Goal: Task Accomplishment & Management: Use online tool/utility

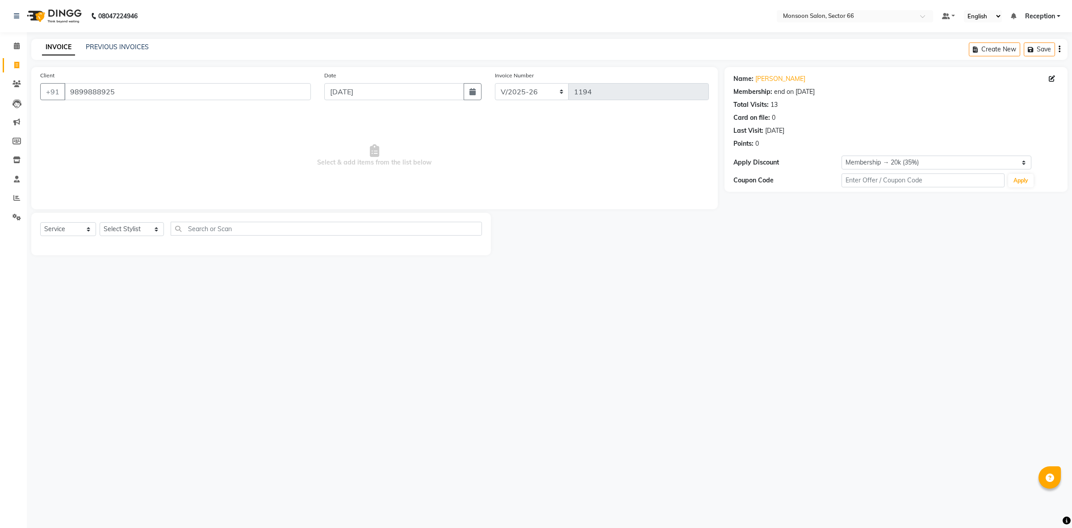
select select "3741"
select select "service"
select select "1: Object"
click at [150, 94] on input "9899888925" at bounding box center [187, 91] width 247 height 17
type input "9"
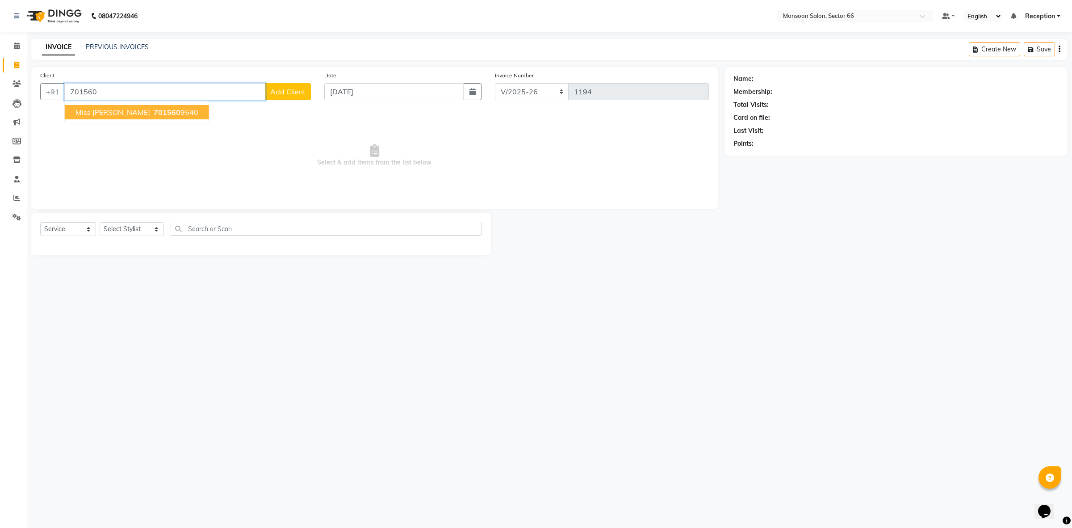
click at [152, 110] on ngb-highlight "701560 9540" at bounding box center [175, 112] width 46 height 9
type input "7015609540"
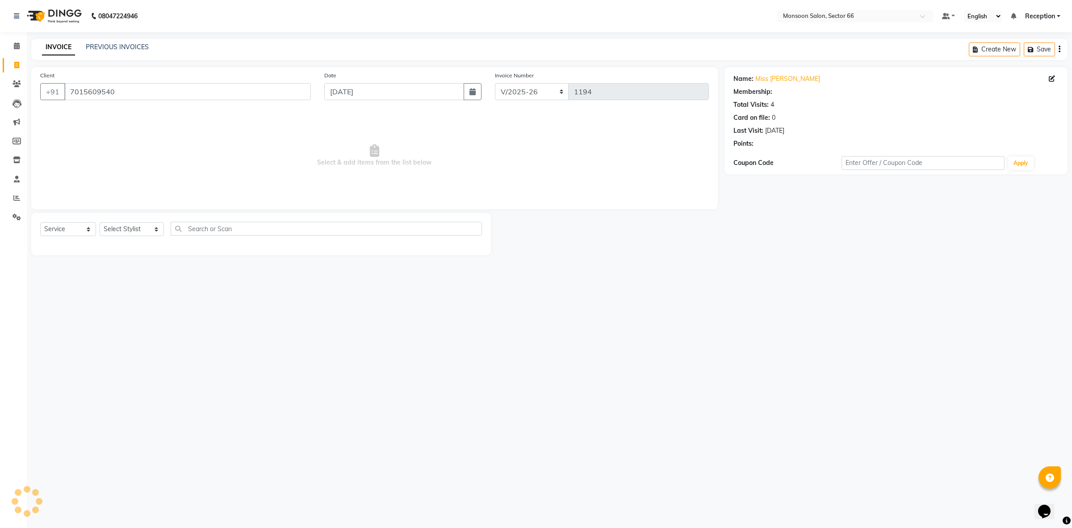
select select "1: Object"
click at [756, 156] on icon "button" at bounding box center [759, 156] width 6 height 6
click at [122, 223] on select "Select Stylist [PERSON_NAME] ([DATE]) Ajit [PERSON_NAME] chitra [PERSON_NAME] k…" at bounding box center [132, 229] width 64 height 14
select select "26225"
click at [100, 222] on select "Select Stylist [PERSON_NAME] ([DATE]) Ajit [PERSON_NAME] chitra [PERSON_NAME] k…" at bounding box center [132, 229] width 64 height 14
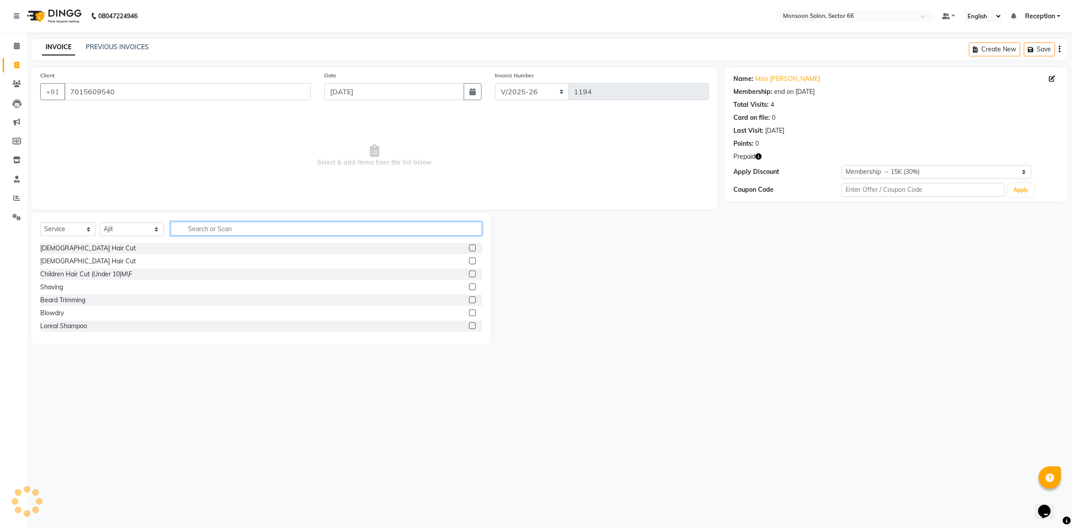
click at [190, 228] on input "text" at bounding box center [326, 229] width 311 height 14
type input "k"
click at [469, 287] on label at bounding box center [472, 286] width 7 height 7
click at [469, 287] on input "checkbox" at bounding box center [472, 287] width 6 height 6
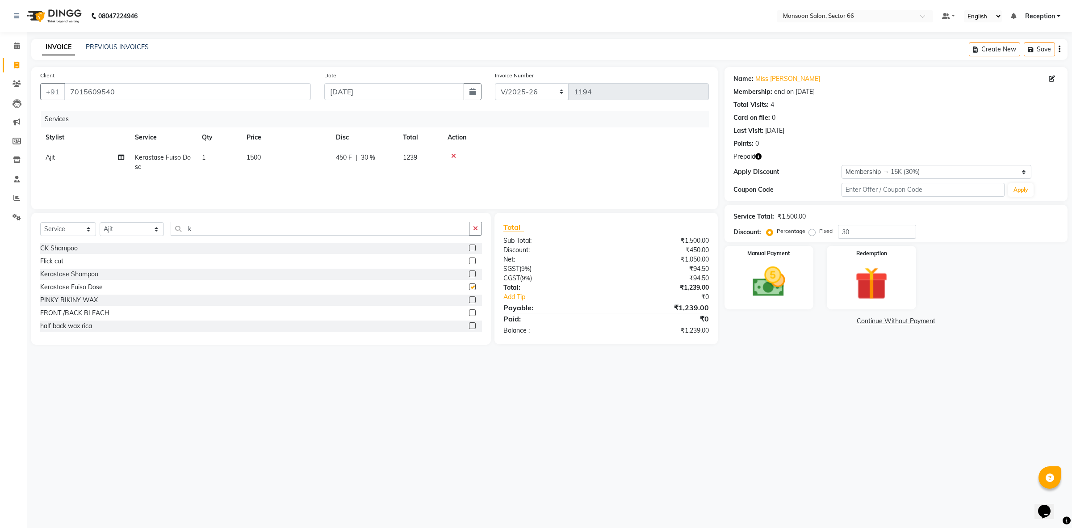
checkbox input "false"
click at [253, 157] on span "1500" at bounding box center [254, 157] width 14 height 8
select select "26225"
drag, startPoint x: 311, startPoint y: 157, endPoint x: 246, endPoint y: 164, distance: 66.0
click at [246, 164] on tr "[PERSON_NAME] ([DATE]) Ajit [PERSON_NAME] chitra [PERSON_NAME] kajal kunal [PER…" at bounding box center [374, 164] width 669 height 34
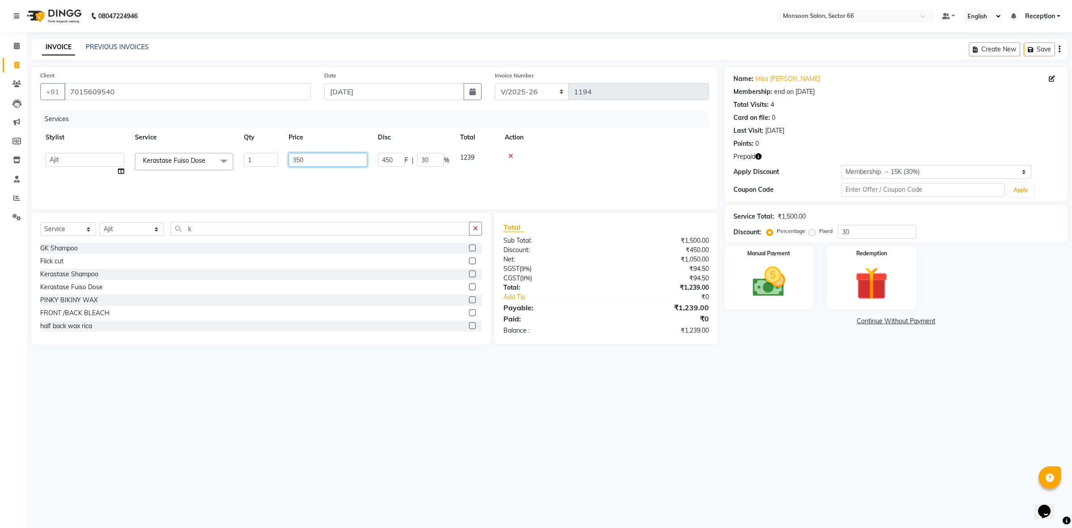
type input "3500"
click at [247, 410] on div "08047224946 Select Location × Monsoon Salon, Sector 66 Default Panel My Panel E…" at bounding box center [536, 264] width 1072 height 528
click at [137, 228] on select "Select Stylist [PERSON_NAME] ([DATE]) Ajit [PERSON_NAME] chitra [PERSON_NAME] k…" at bounding box center [132, 229] width 64 height 14
select select "80635"
click at [100, 222] on select "Select Stylist [PERSON_NAME] ([DATE]) Ajit [PERSON_NAME] chitra [PERSON_NAME] k…" at bounding box center [132, 229] width 64 height 14
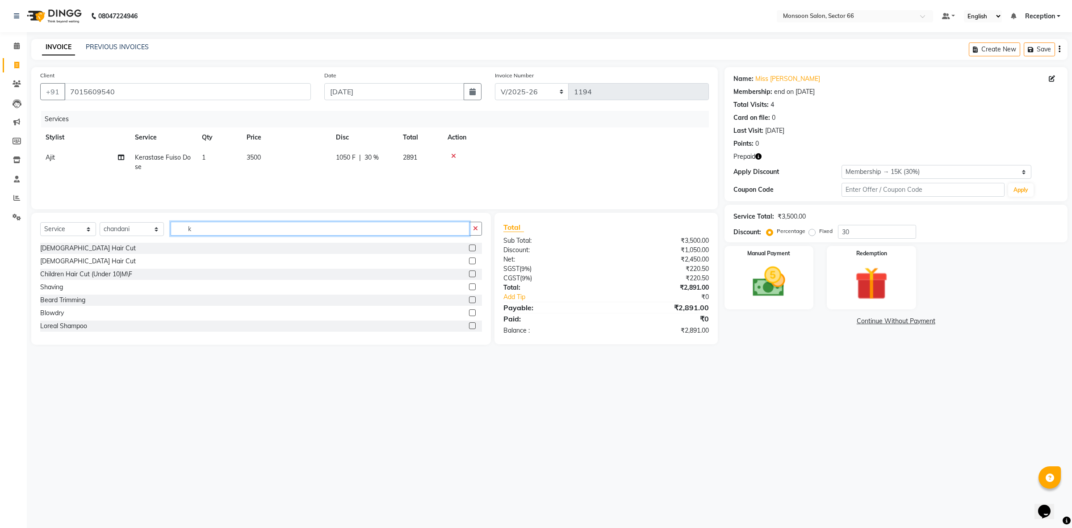
click at [210, 229] on input "k" at bounding box center [320, 229] width 299 height 14
type input "ey"
click at [470, 275] on label at bounding box center [472, 273] width 7 height 7
click at [470, 275] on input "checkbox" at bounding box center [472, 274] width 6 height 6
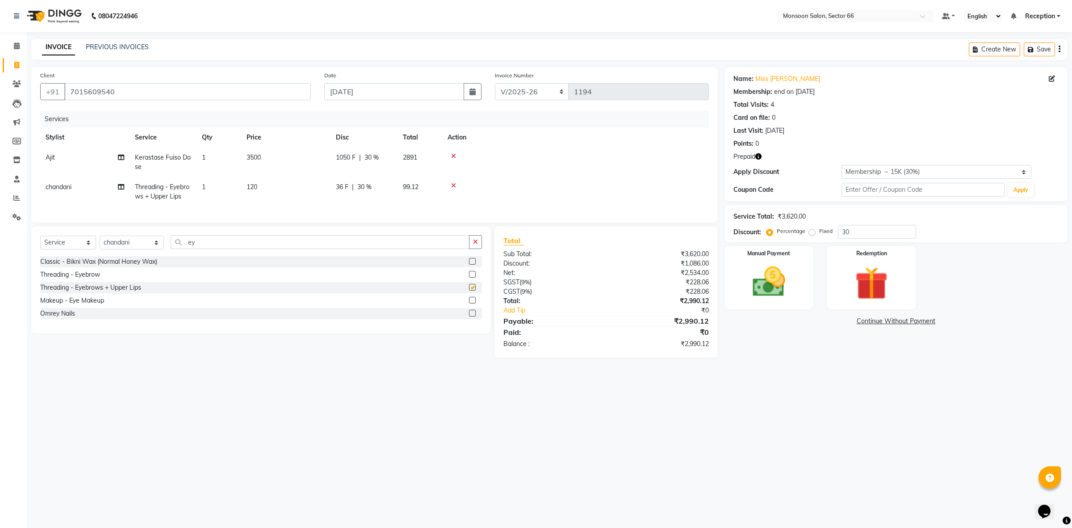
checkbox input "false"
click at [474, 277] on label at bounding box center [472, 274] width 7 height 7
click at [474, 277] on input "checkbox" at bounding box center [472, 275] width 6 height 6
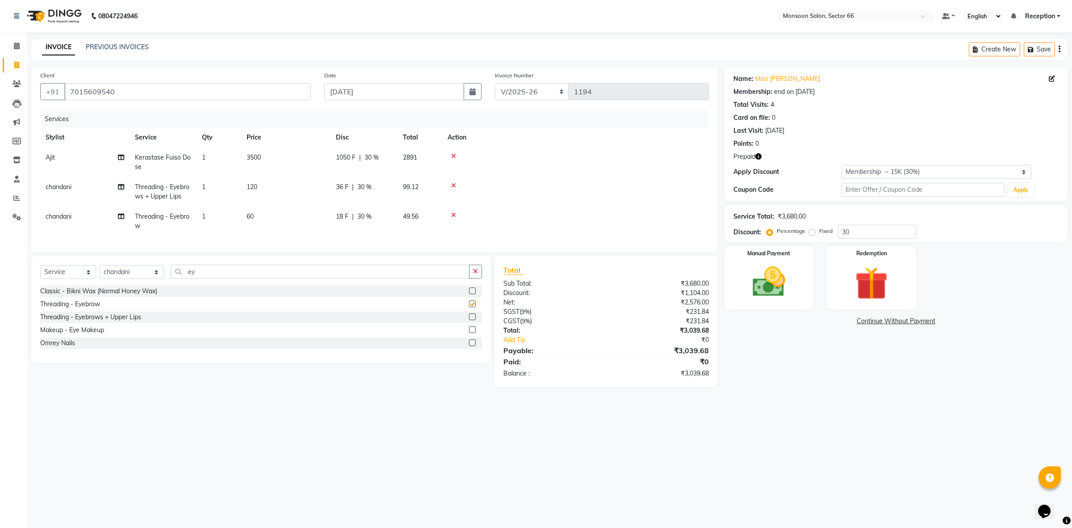
checkbox input "false"
click at [206, 277] on input "ey" at bounding box center [320, 272] width 299 height 14
type input "e"
drag, startPoint x: 141, startPoint y: 281, endPoint x: 135, endPoint y: 282, distance: 6.0
click at [141, 279] on select "Select Stylist [PERSON_NAME] ([DATE]) Ajit [PERSON_NAME] chitra [PERSON_NAME] k…" at bounding box center [132, 272] width 64 height 14
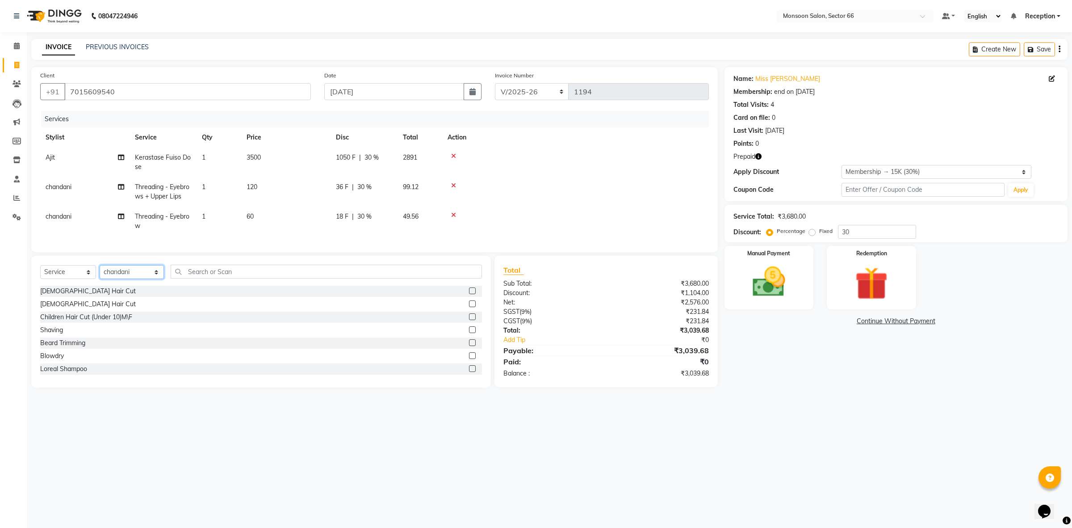
select select "17883"
click at [100, 273] on select "Select Stylist [PERSON_NAME] ([DATE]) Ajit [PERSON_NAME] chitra [PERSON_NAME] k…" at bounding box center [132, 272] width 64 height 14
click at [197, 278] on input "text" at bounding box center [326, 272] width 311 height 14
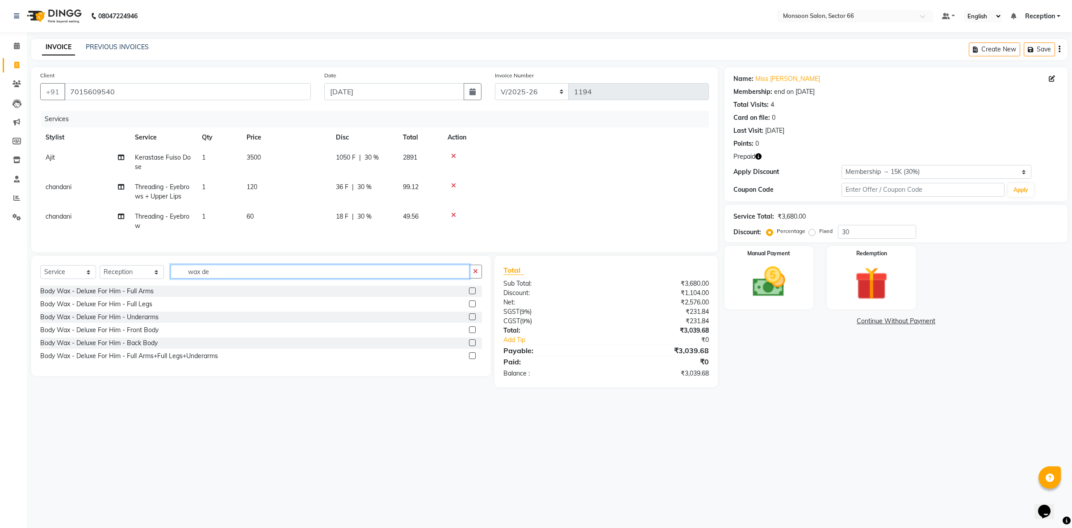
type input "wax de"
click at [470, 359] on label at bounding box center [472, 355] width 7 height 7
click at [470, 359] on input "checkbox" at bounding box center [472, 356] width 6 height 6
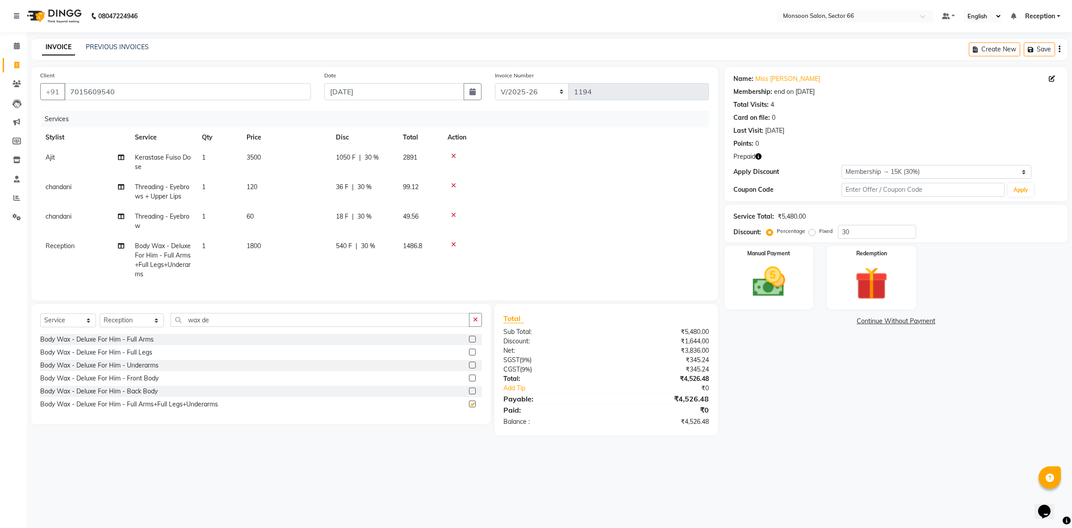
checkbox input "false"
click at [249, 244] on span "1800" at bounding box center [254, 246] width 14 height 8
select select "17883"
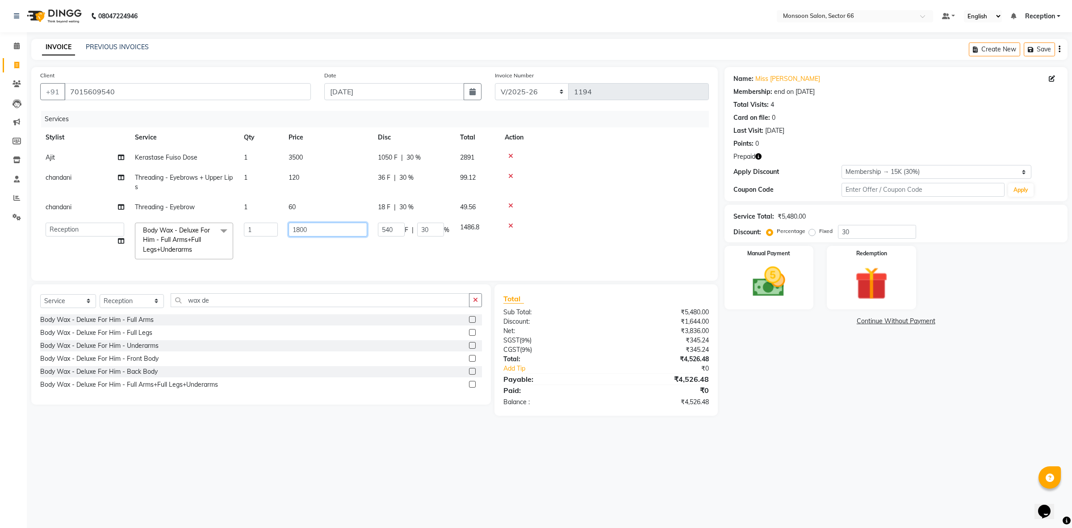
drag, startPoint x: 307, startPoint y: 227, endPoint x: 267, endPoint y: 228, distance: 40.7
click at [267, 228] on tr "[PERSON_NAME] ([DATE]) Ajit [PERSON_NAME] chitra [PERSON_NAME] kajal kunal [PER…" at bounding box center [374, 240] width 669 height 47
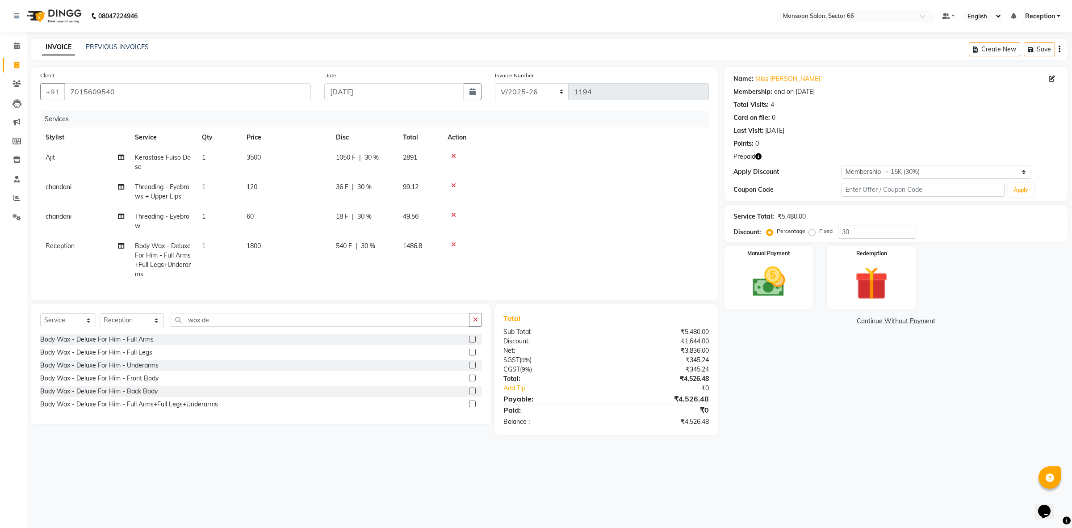
click at [508, 223] on tbody "[PERSON_NAME] Fuiso Dose 1 3500 1050 F | 30 % 2891 chandani Threading - Eyebrow…" at bounding box center [374, 215] width 669 height 137
click at [257, 325] on input "wax de" at bounding box center [320, 320] width 299 height 14
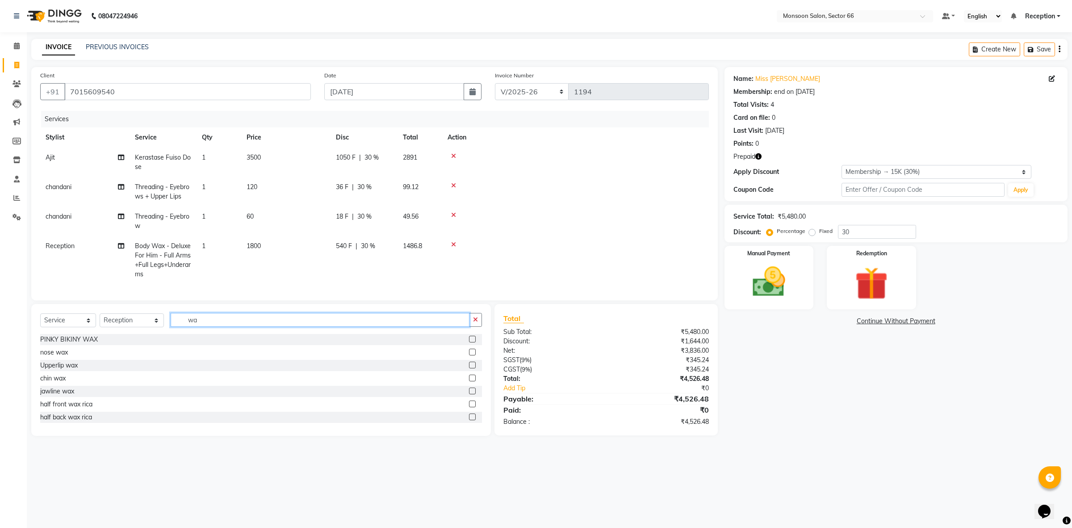
type input "w"
type input "delu"
click at [469, 407] on label at bounding box center [472, 403] width 7 height 7
click at [469, 407] on input "checkbox" at bounding box center [472, 404] width 6 height 6
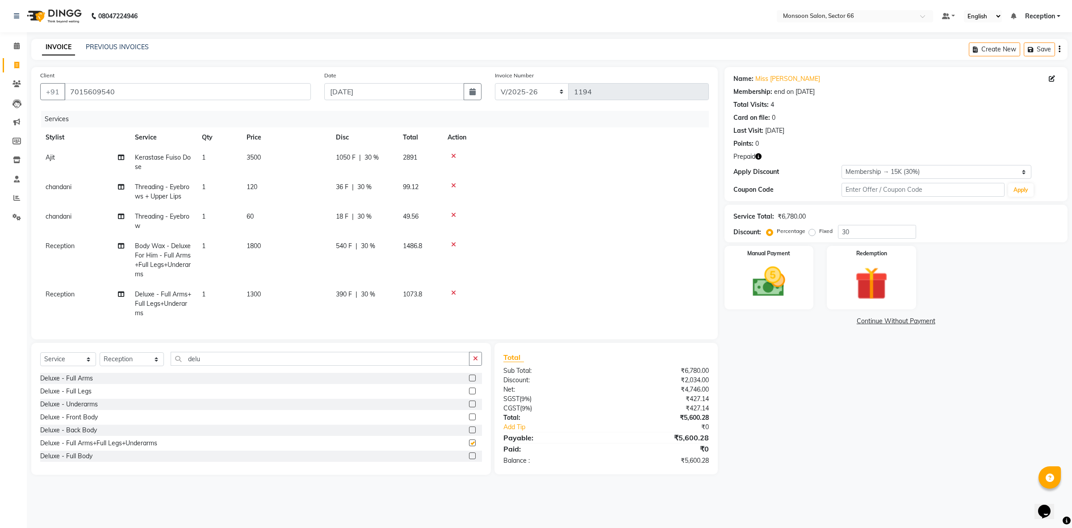
checkbox input "false"
click at [846, 281] on img at bounding box center [871, 283] width 55 height 42
click at [808, 320] on span "Prepaid 1" at bounding box center [804, 322] width 29 height 10
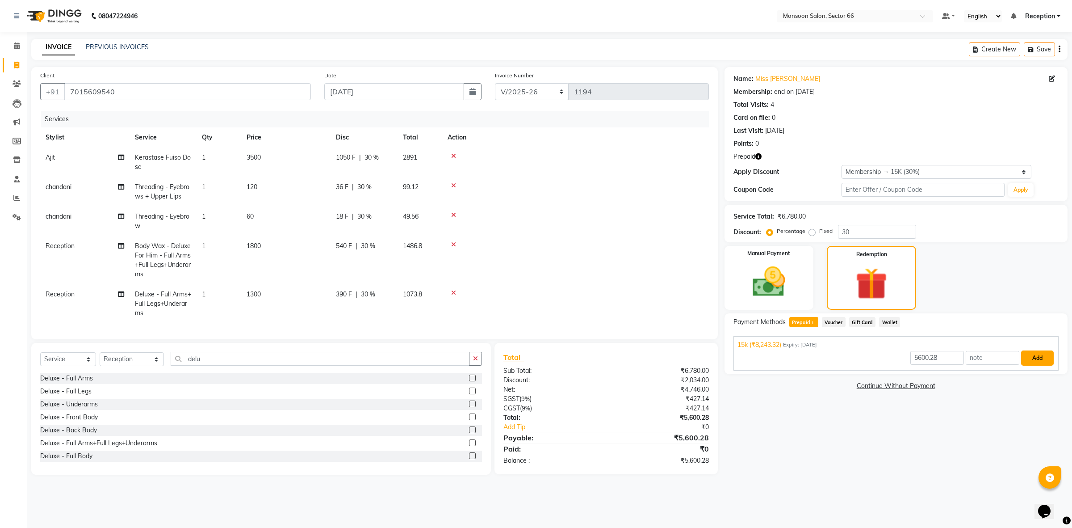
click at [1042, 357] on button "Add" at bounding box center [1037, 357] width 33 height 15
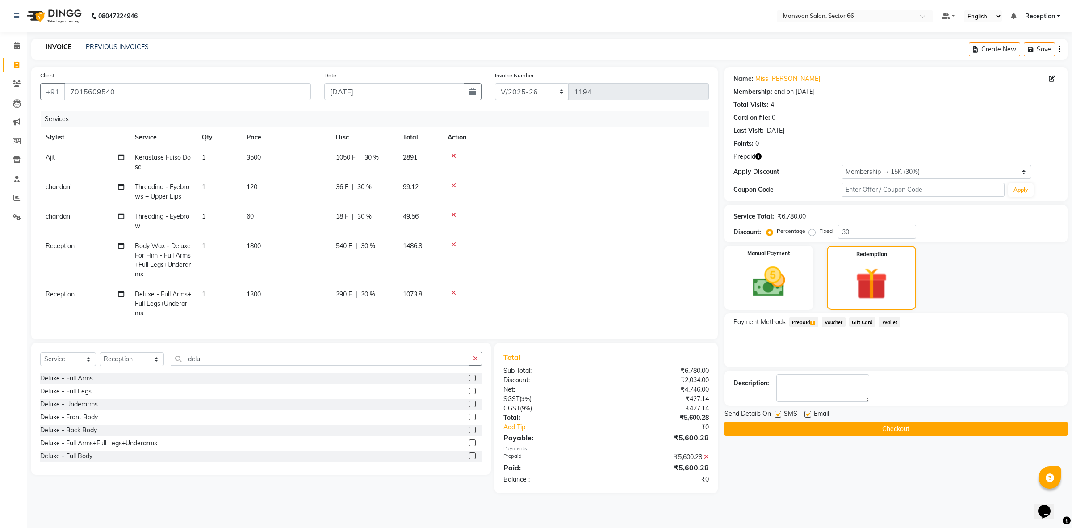
click at [879, 427] on button "Checkout" at bounding box center [896, 429] width 343 height 14
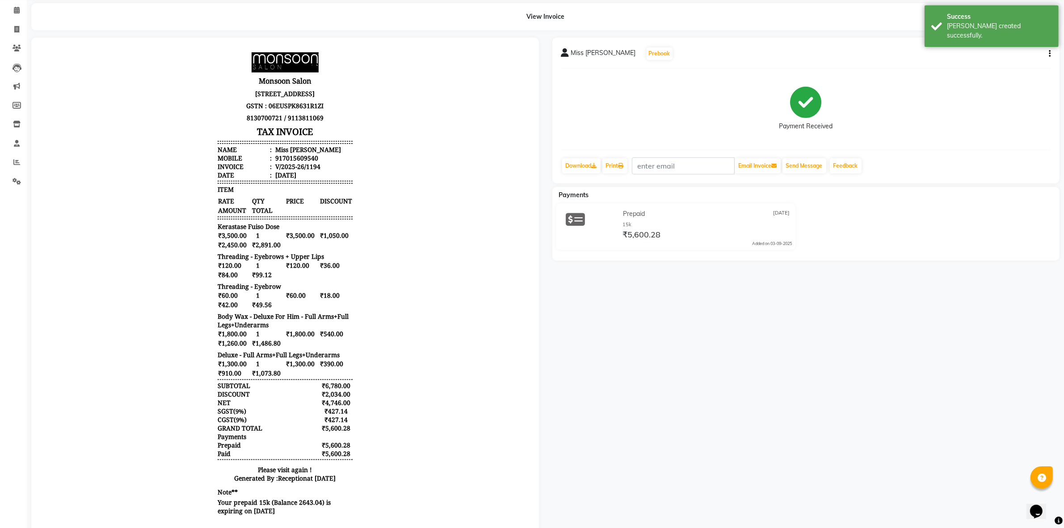
scroll to position [65, 0]
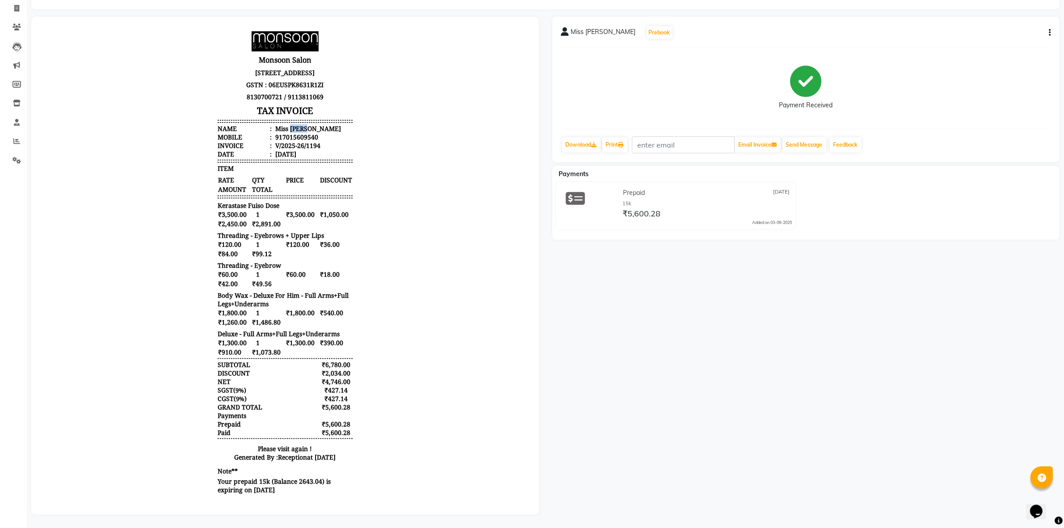
drag, startPoint x: 281, startPoint y: 130, endPoint x: 365, endPoint y: 130, distance: 83.6
click at [365, 130] on body "Monsoon Salon [STREET_ADDRESS] GSTN : 06EUSPK8631R1ZI 8130700721 / 9113811069 T…" at bounding box center [284, 263] width 483 height 471
drag, startPoint x: 237, startPoint y: 207, endPoint x: 290, endPoint y: 210, distance: 52.8
click at [290, 210] on div "Kerastase Fuiso Dose" at bounding box center [284, 205] width 135 height 8
copy span "Fuiso Dose"
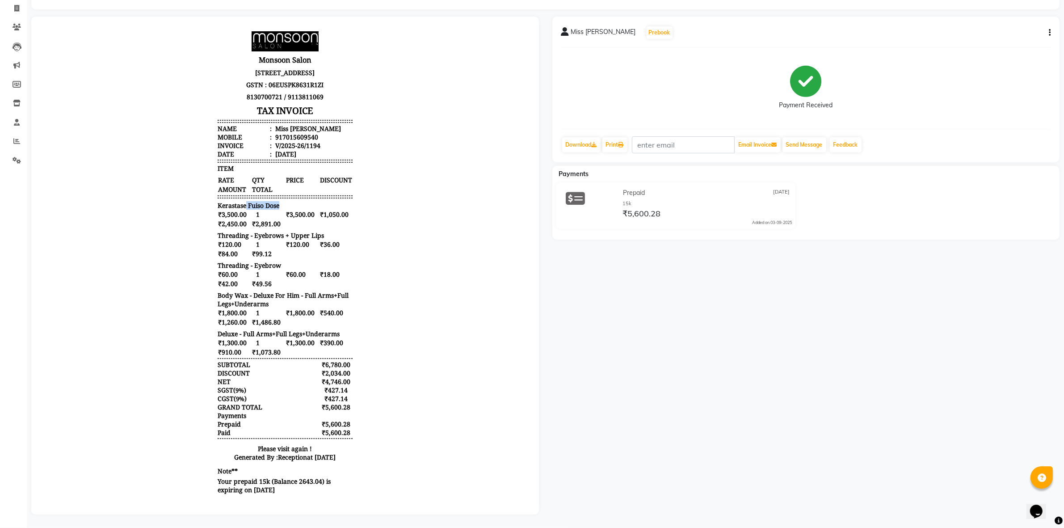
copy span "Fuiso Dose"
click at [1049, 33] on icon "button" at bounding box center [1050, 33] width 2 height 0
click at [1006, 33] on div "Edit Invoice" at bounding box center [1005, 38] width 61 height 11
select select "service"
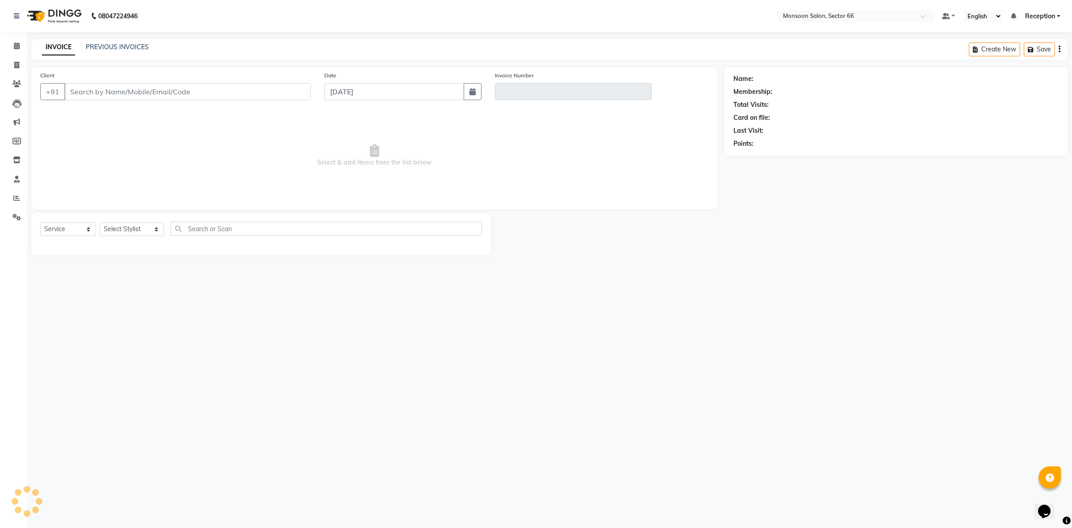
type input "7015609540"
type input "V/2025-26/1194"
select select "select"
select select "1: Object"
